Goal: Navigation & Orientation: Find specific page/section

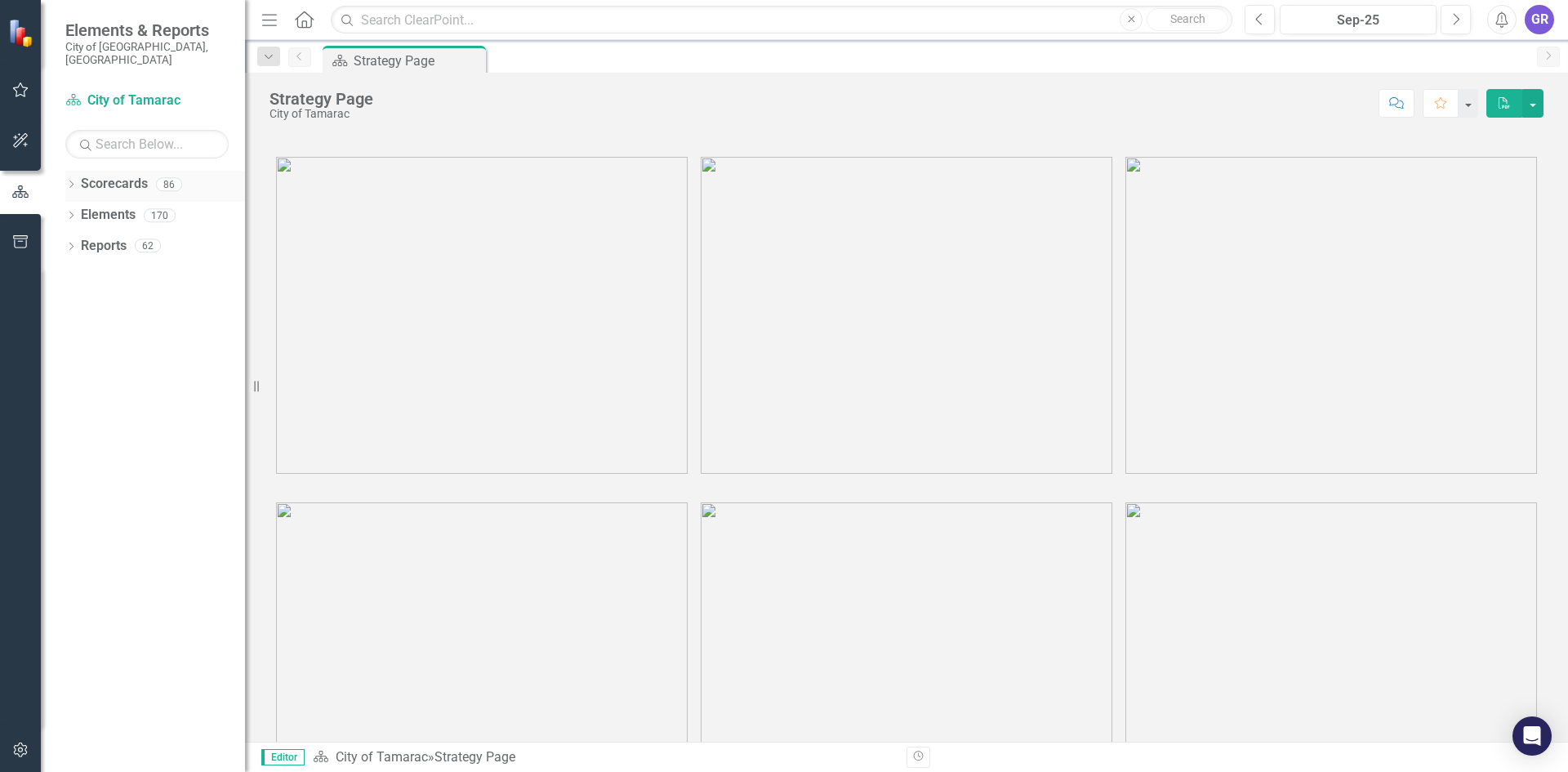
click at [73, 181] on icon "Dropdown" at bounding box center [71, 186] width 11 height 9
click at [80, 210] on icon at bounding box center [80, 214] width 4 height 8
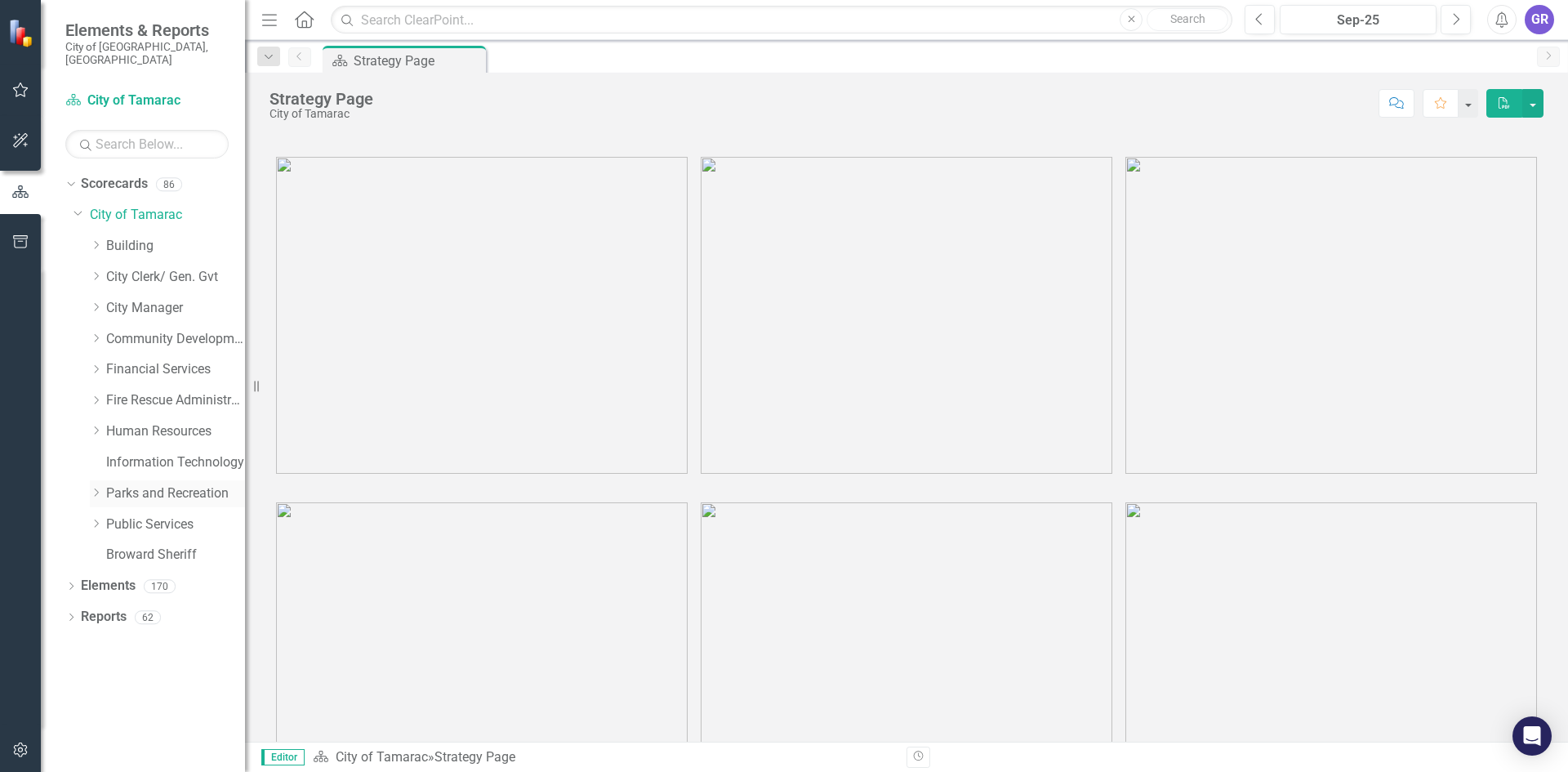
click at [96, 488] on icon "Dropdown" at bounding box center [95, 493] width 12 height 9
click at [140, 670] on link "TCC" at bounding box center [184, 680] width 123 height 19
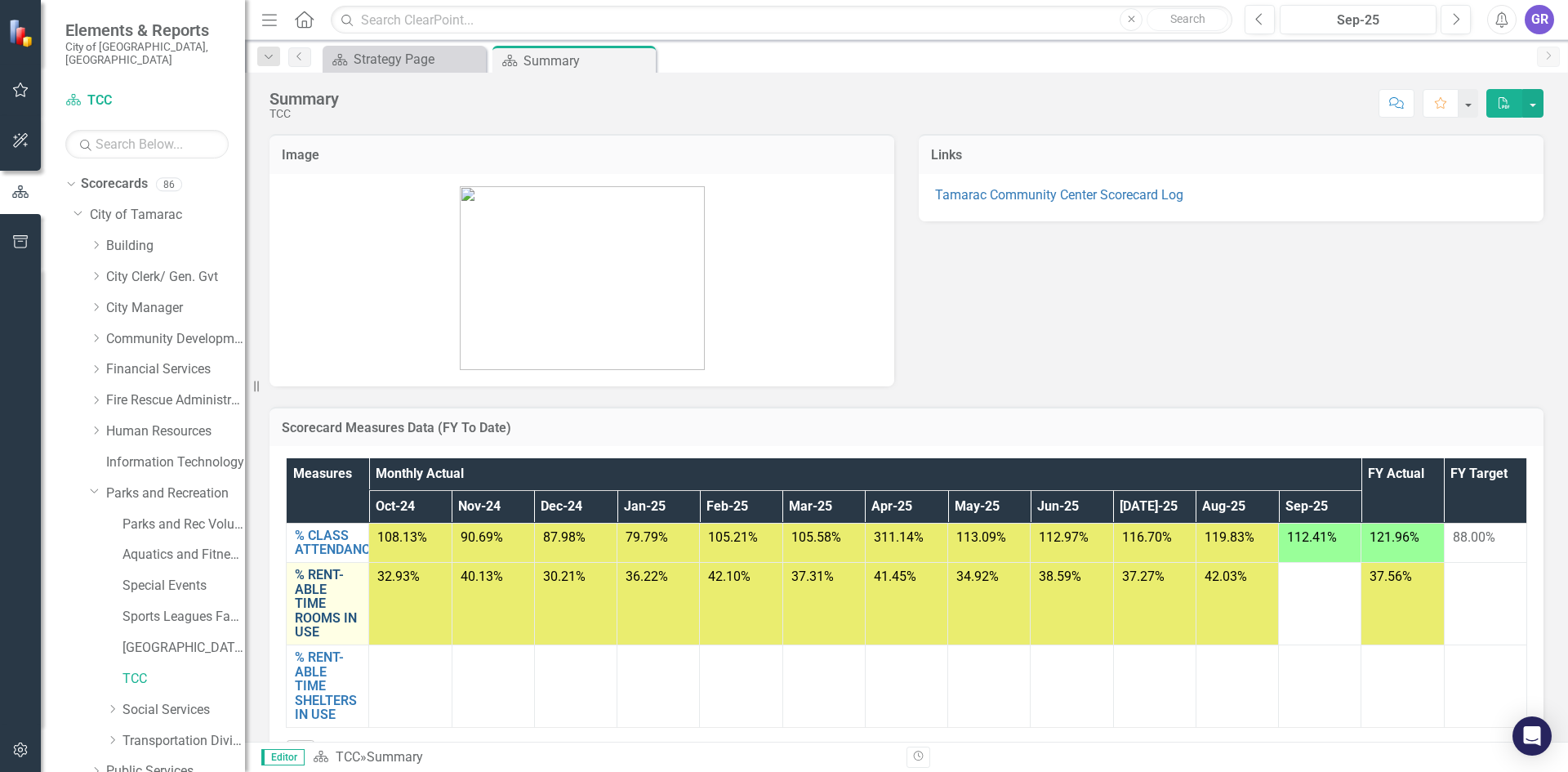
click at [321, 594] on link "% RENT-ABLE TIME ROOMS IN USE" at bounding box center [327, 603] width 65 height 72
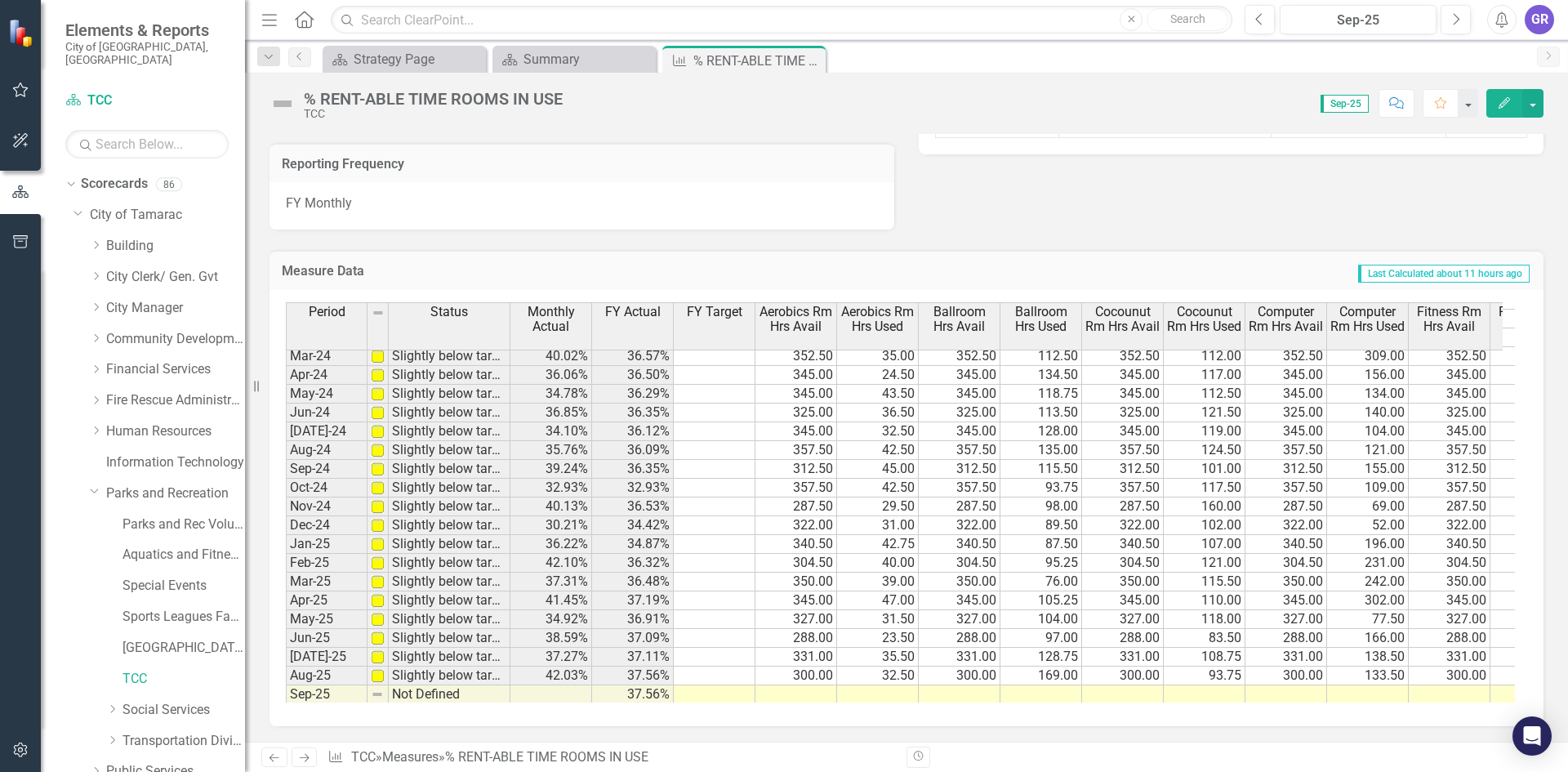
scroll to position [600, 0]
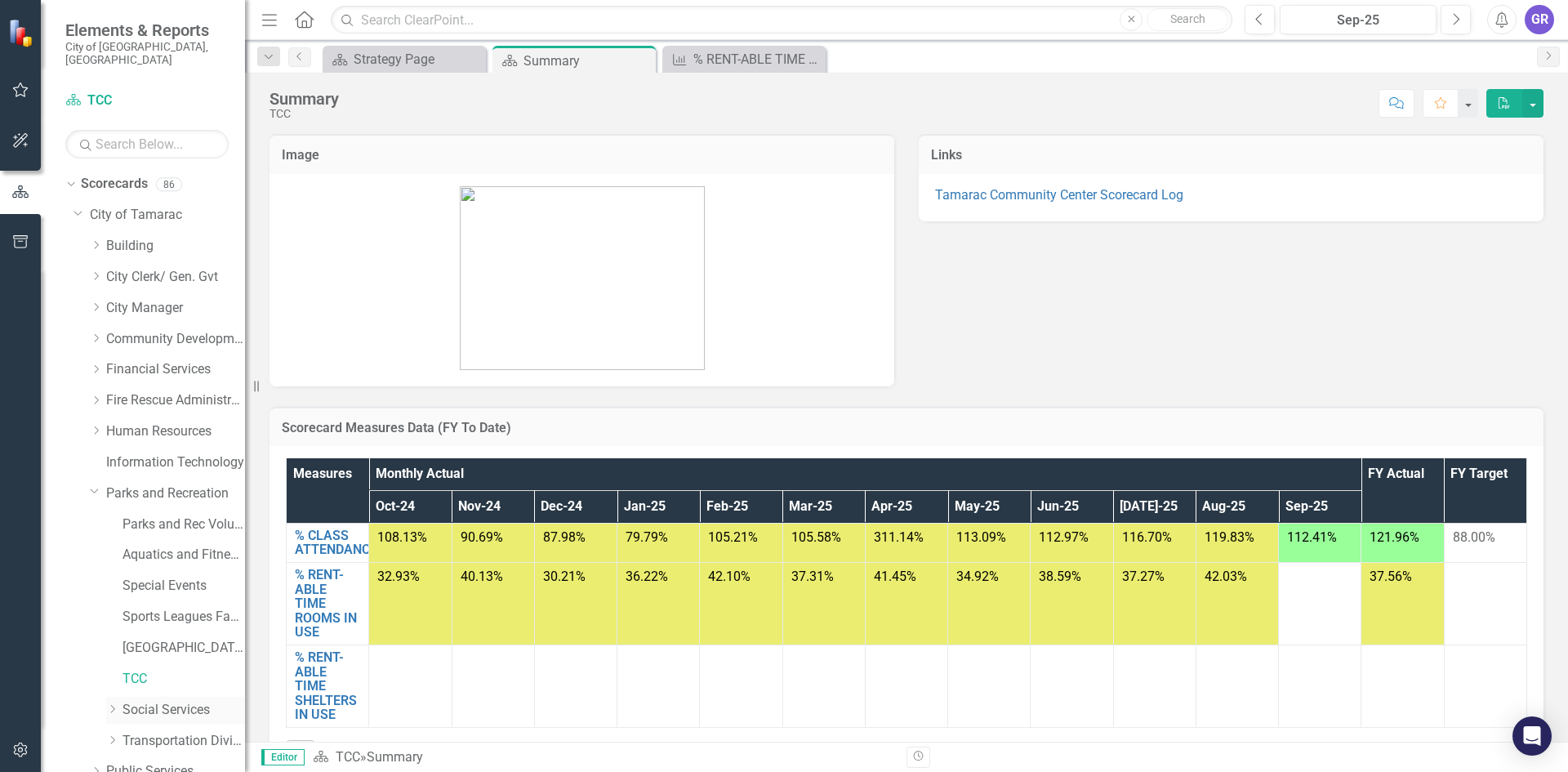
click at [184, 700] on link "Social Services" at bounding box center [184, 710] width 123 height 19
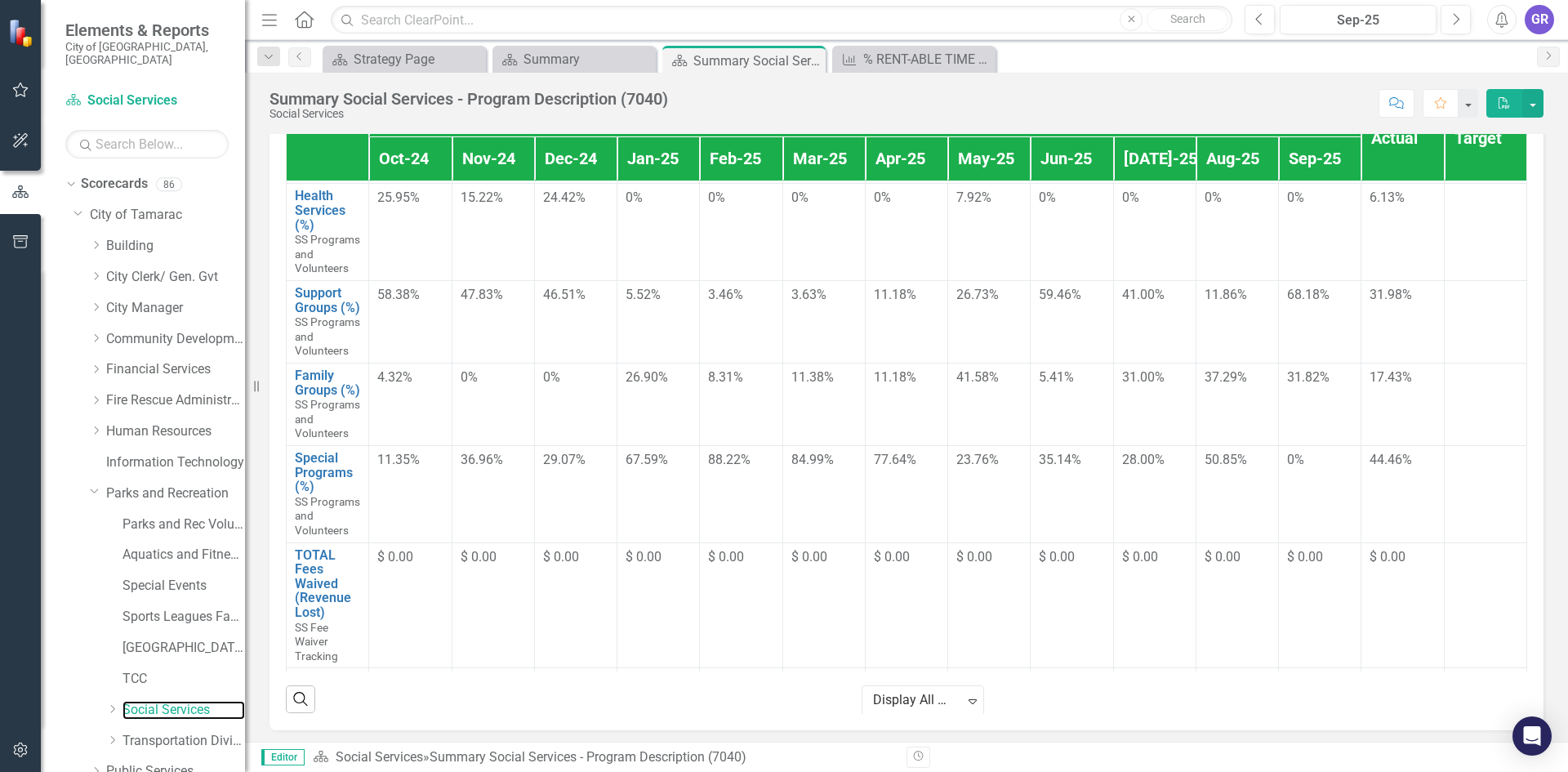
scroll to position [342, 0]
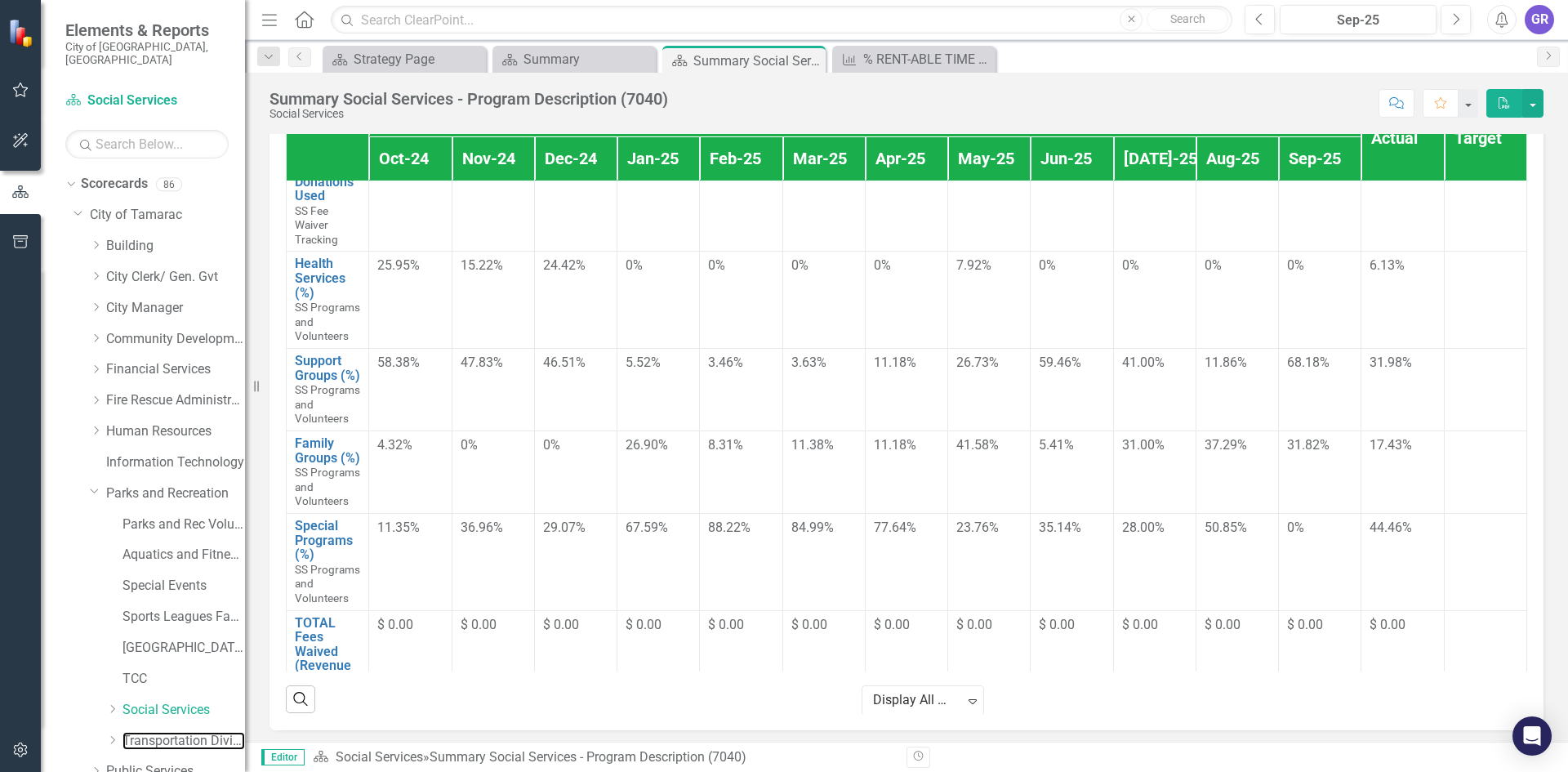
drag, startPoint x: 181, startPoint y: 724, endPoint x: 432, endPoint y: 685, distance: 254.0
click at [181, 731] on link "Transportation Division" at bounding box center [184, 741] width 123 height 19
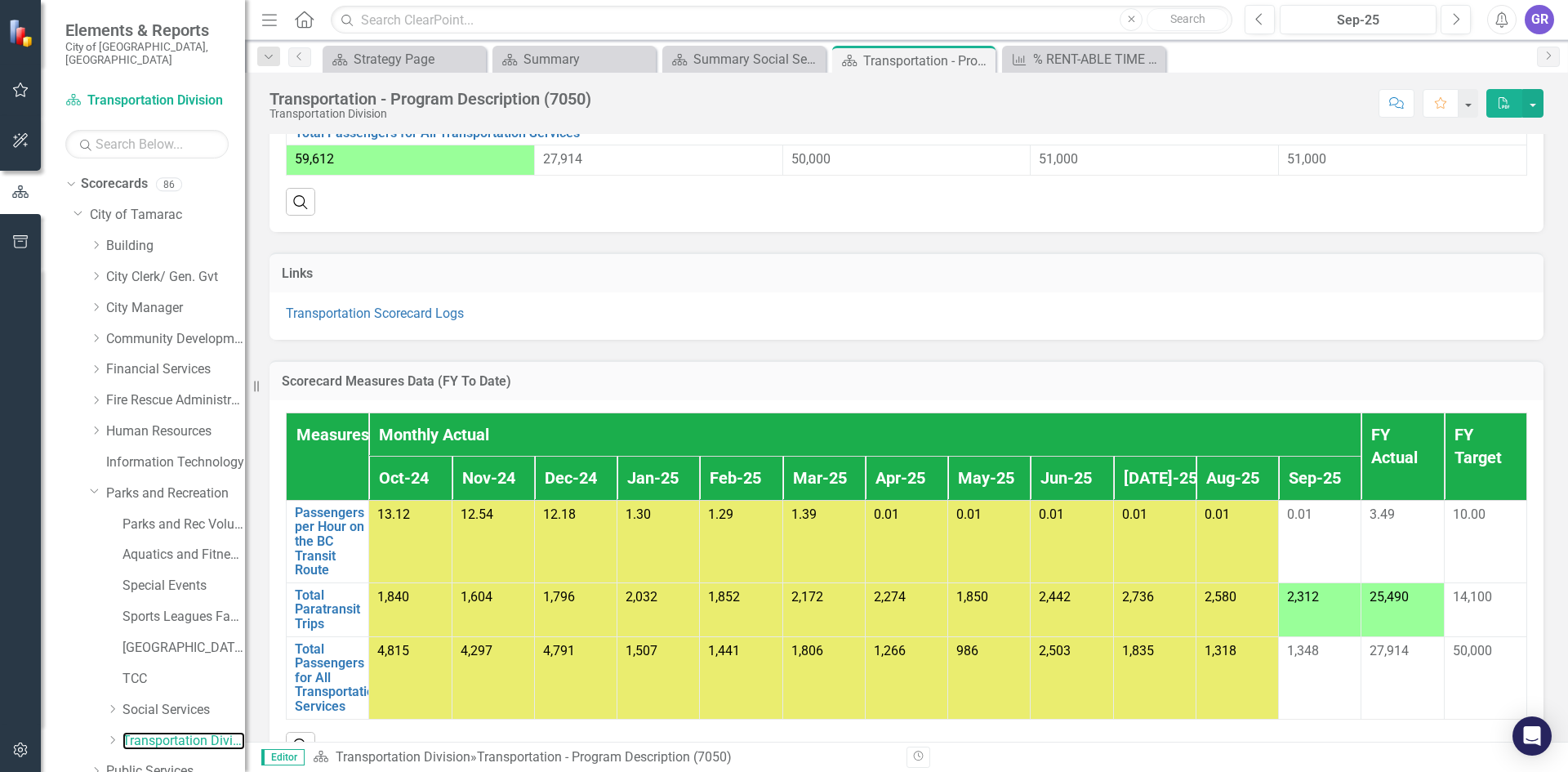
scroll to position [1062, 0]
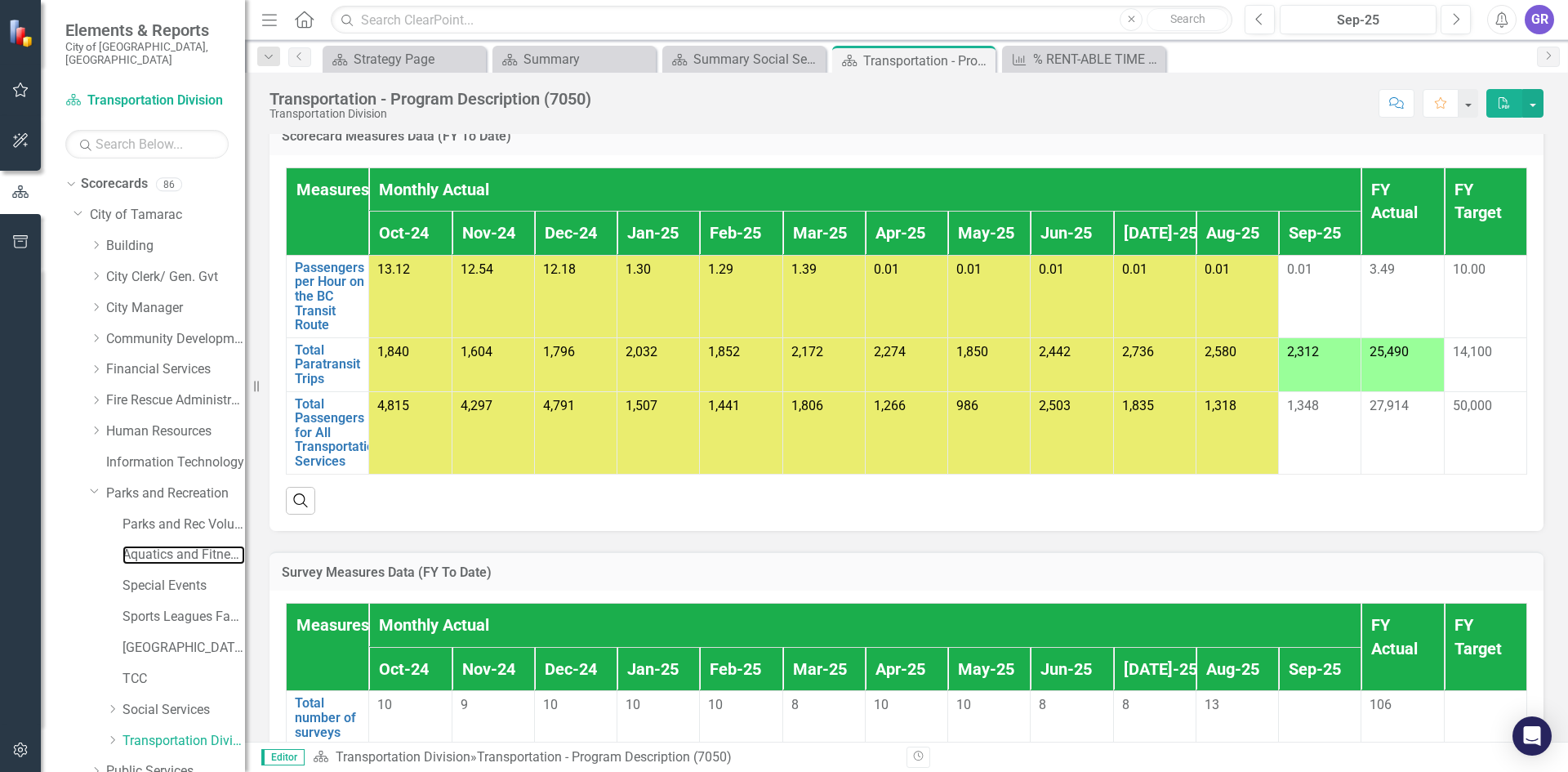
drag, startPoint x: 154, startPoint y: 536, endPoint x: 497, endPoint y: 537, distance: 343.0
click at [155, 545] on link "Aquatics and Fitness Center" at bounding box center [184, 555] width 123 height 19
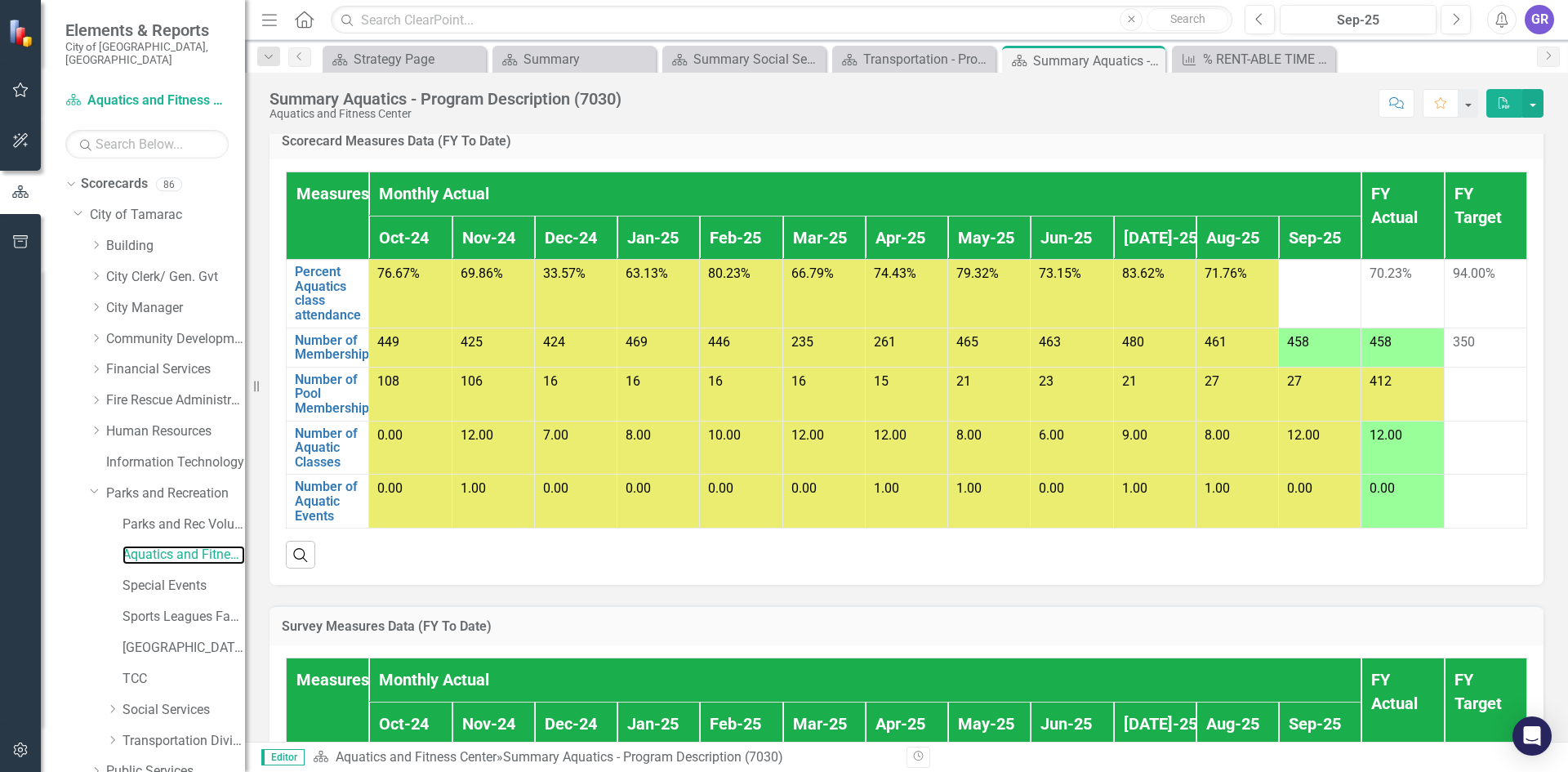
scroll to position [1062, 0]
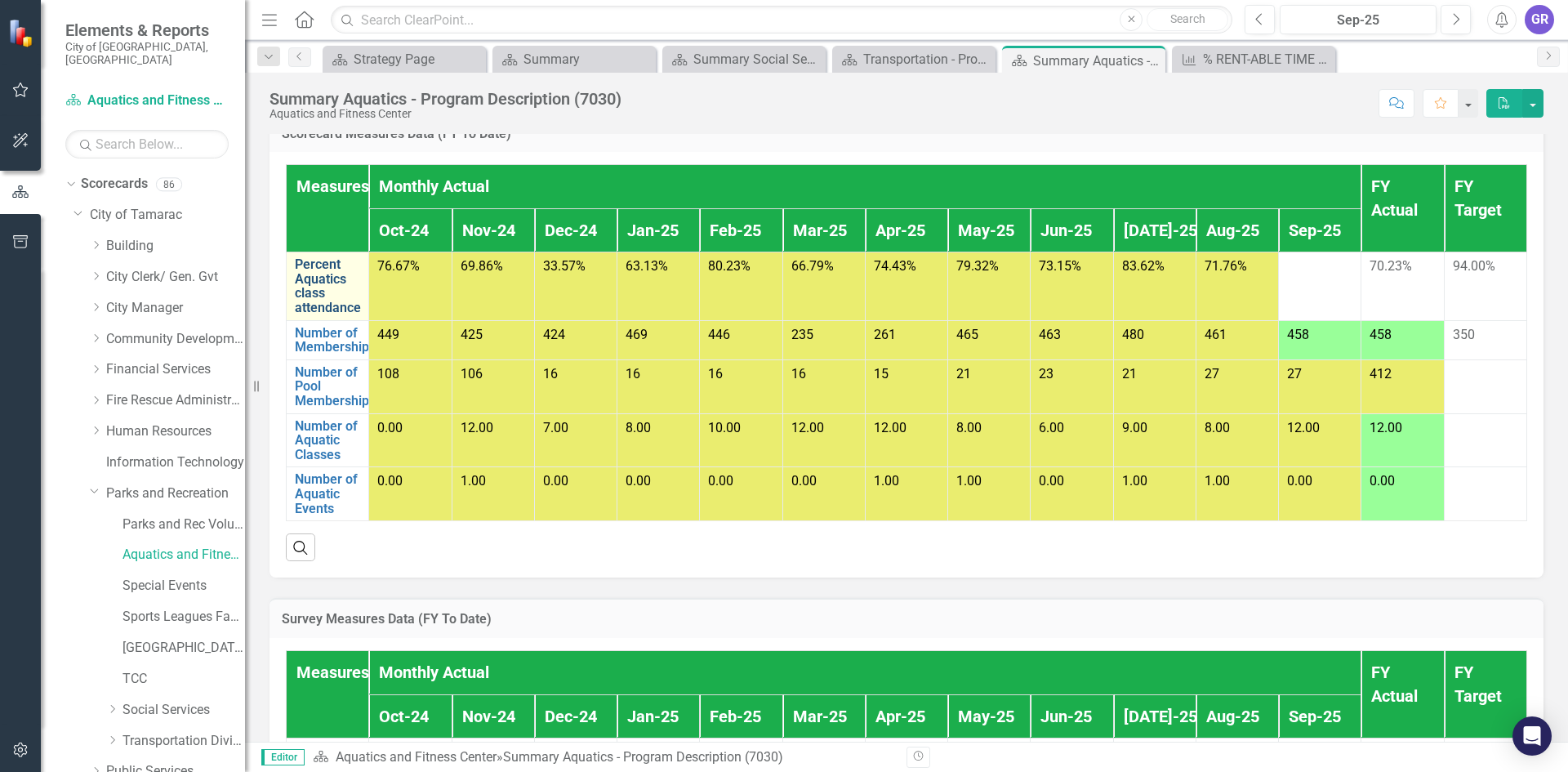
click at [315, 314] on link "Percent Aquatics class attendance" at bounding box center [328, 286] width 66 height 58
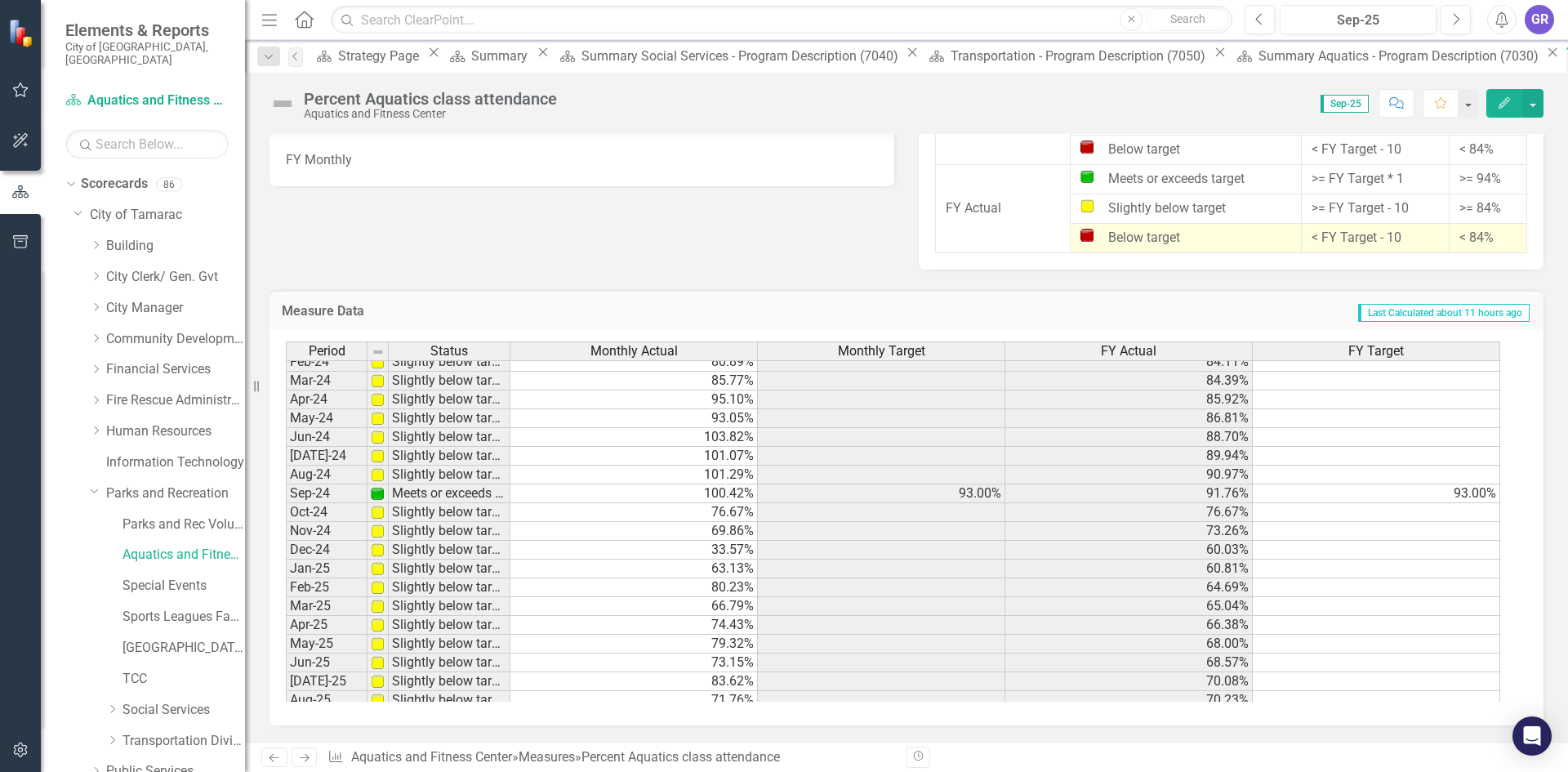
scroll to position [600, 0]
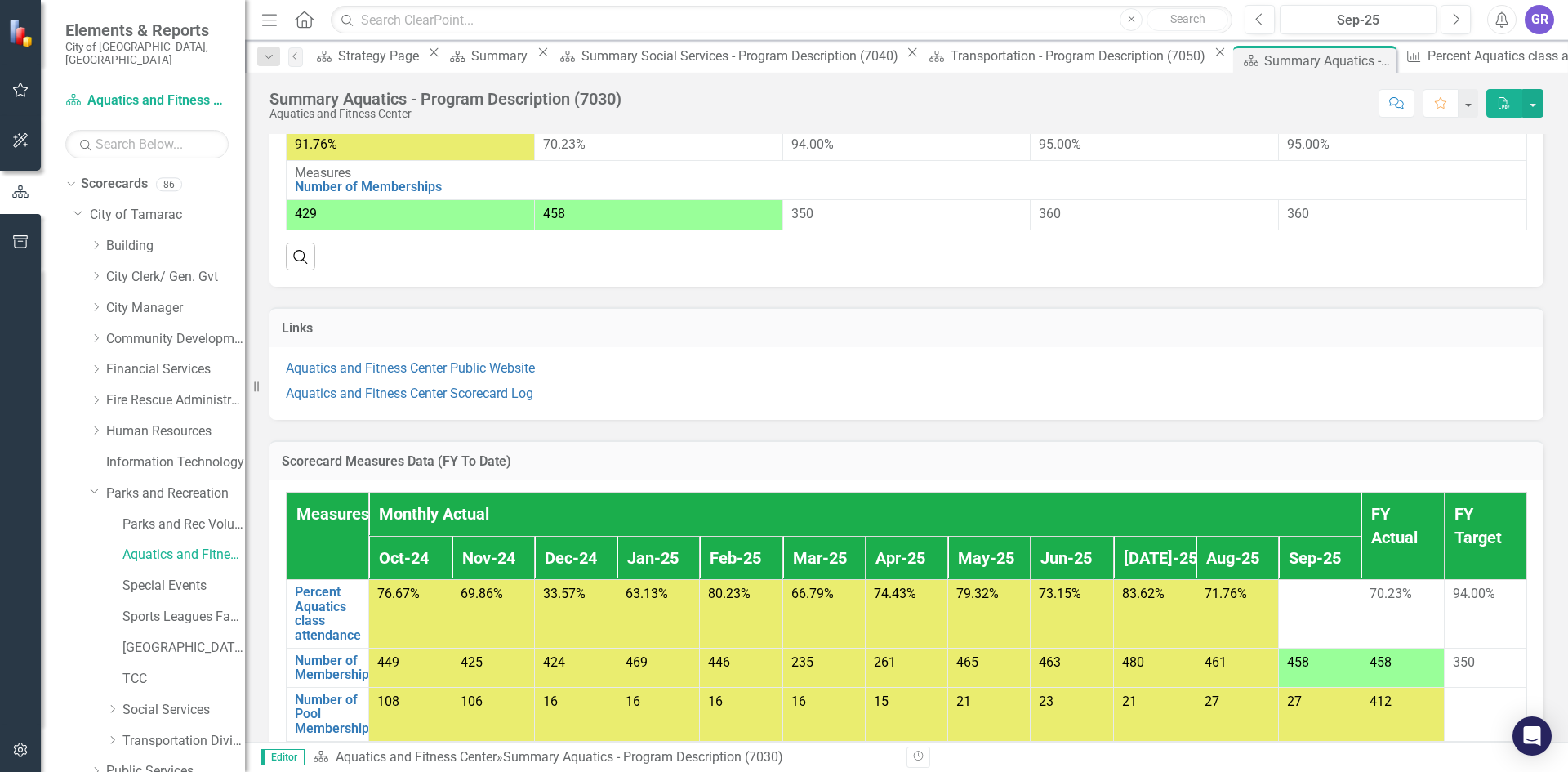
scroll to position [735, 0]
click at [508, 400] on link "Aquatics and Fitness Center Scorecard Log" at bounding box center [410, 393] width 247 height 15
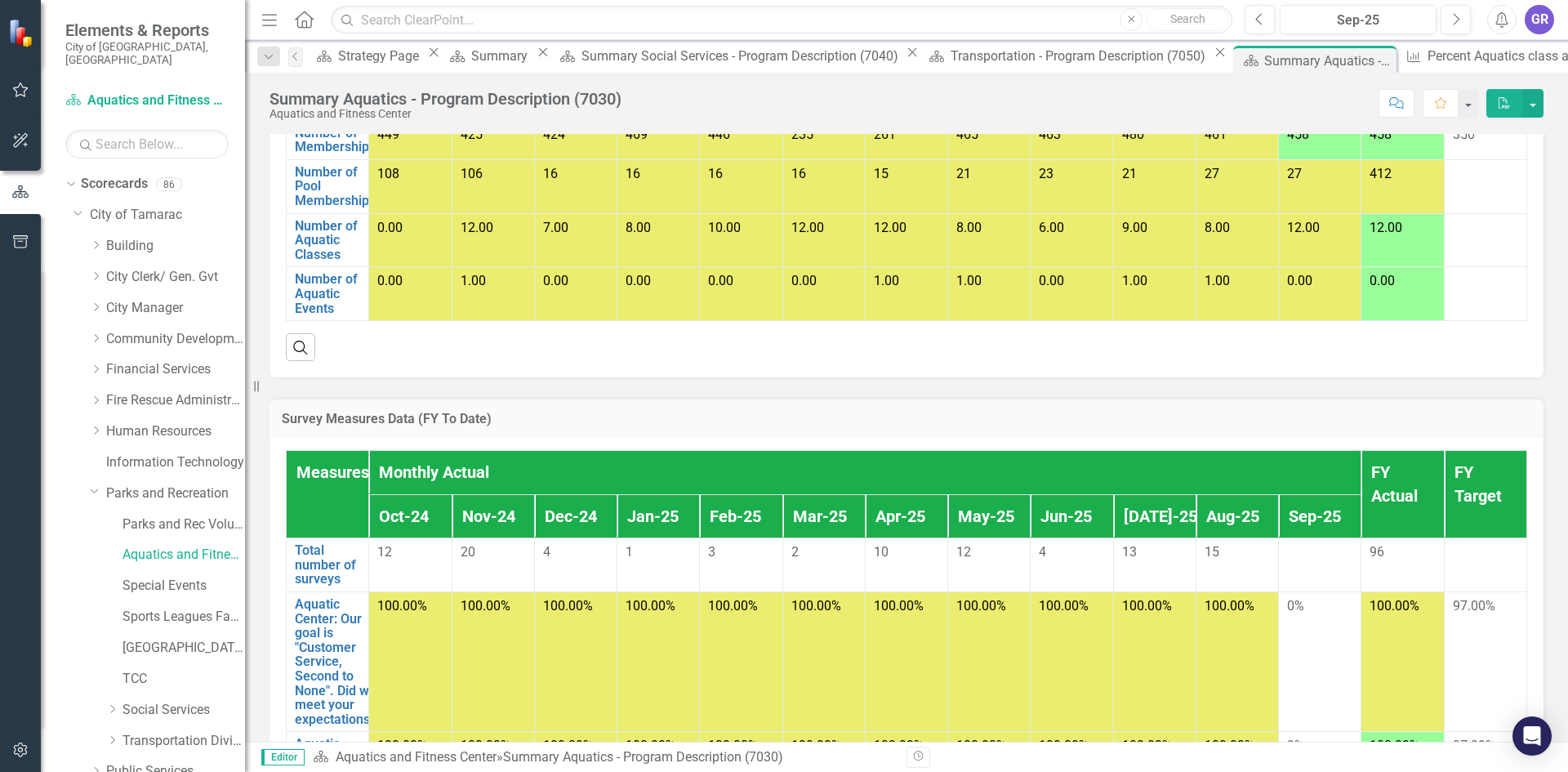
scroll to position [1225, 0]
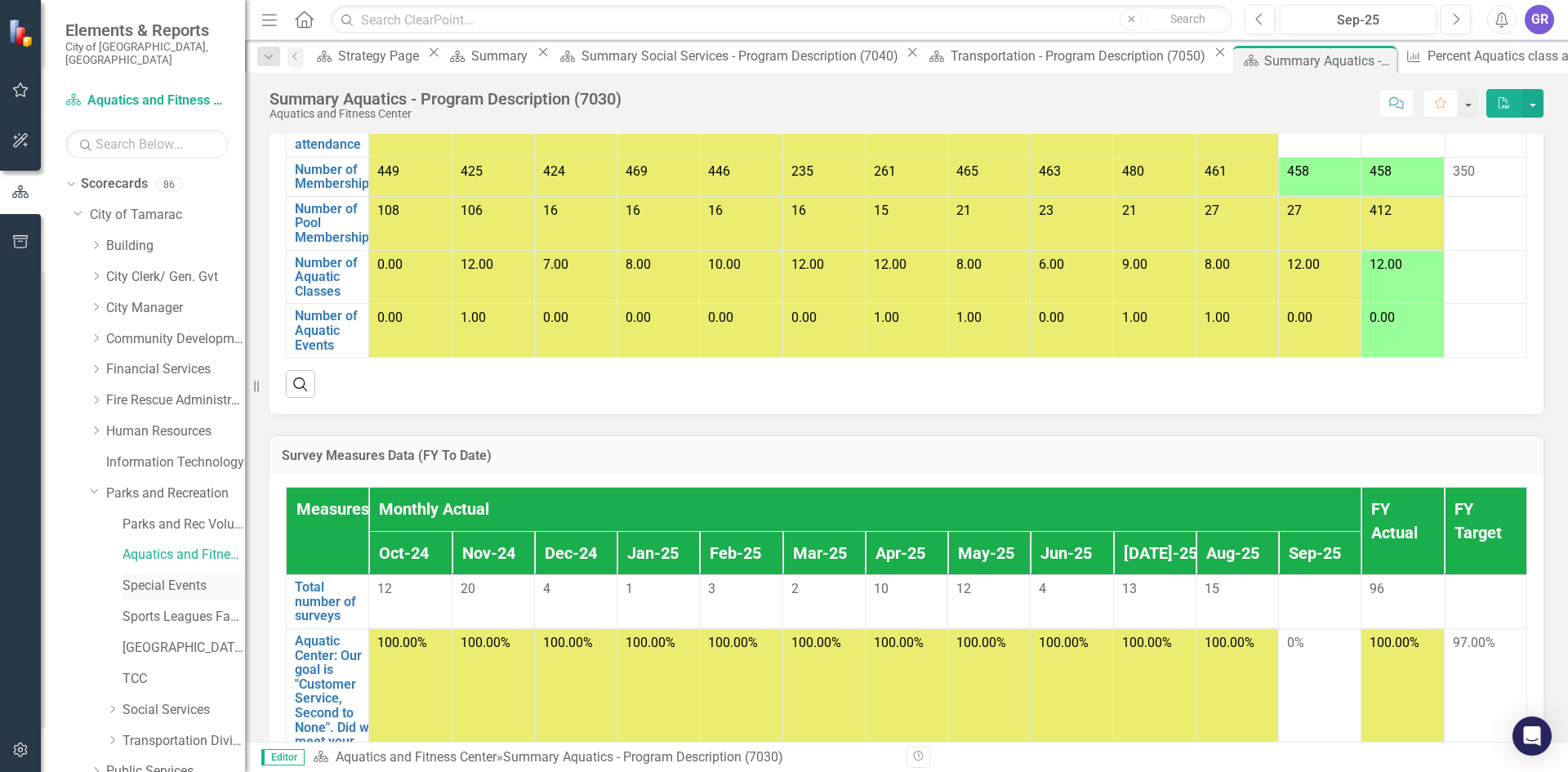
click at [194, 577] on link "Special Events" at bounding box center [184, 586] width 123 height 19
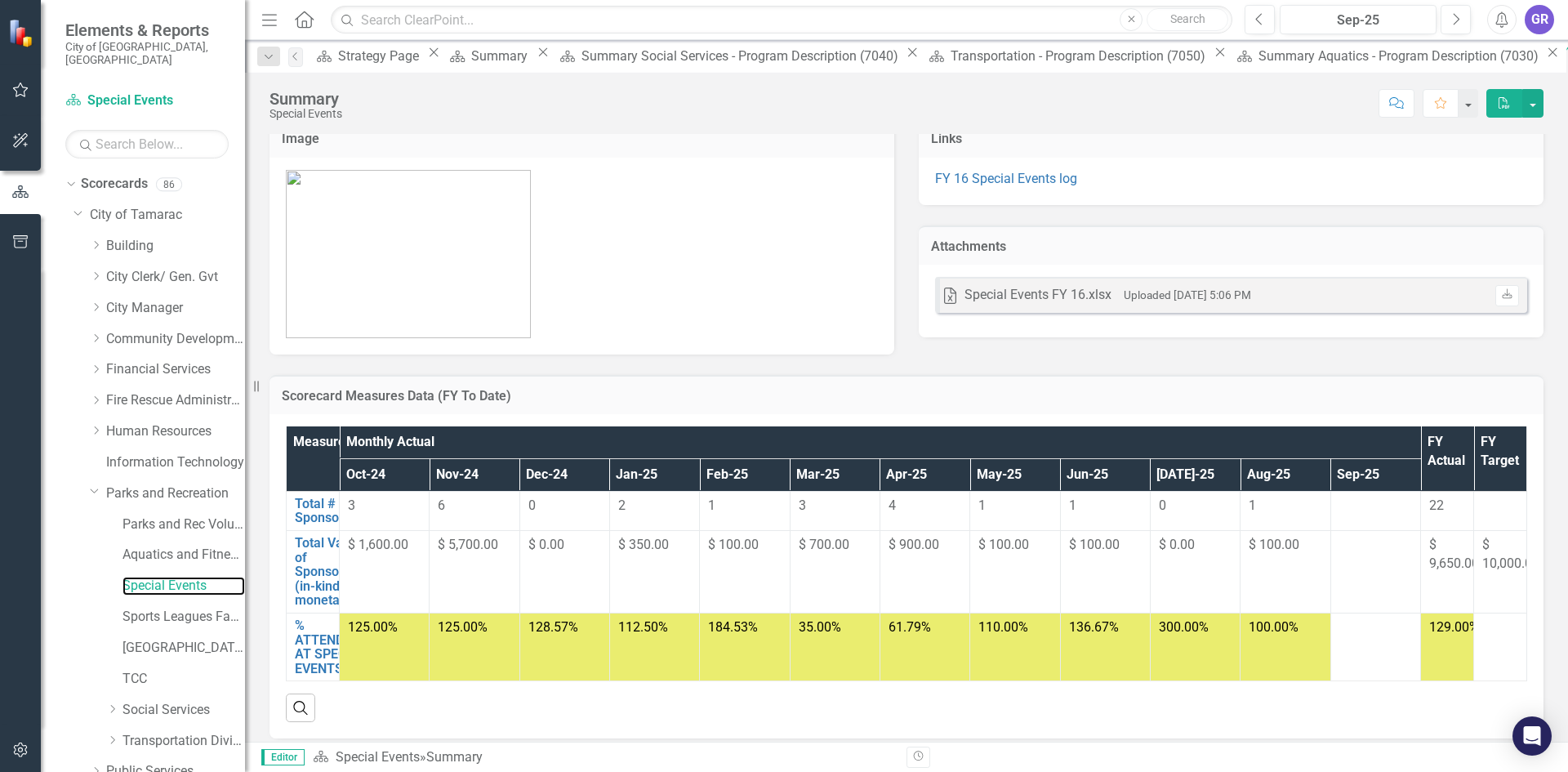
scroll to position [29, 0]
